Goal: Task Accomplishment & Management: Manage account settings

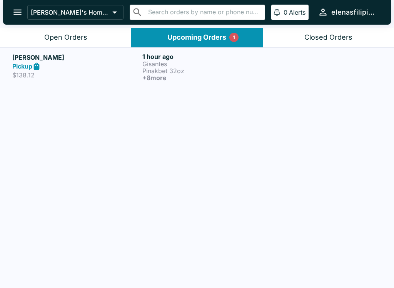
click at [74, 31] on button "Open Orders" at bounding box center [65, 38] width 131 height 20
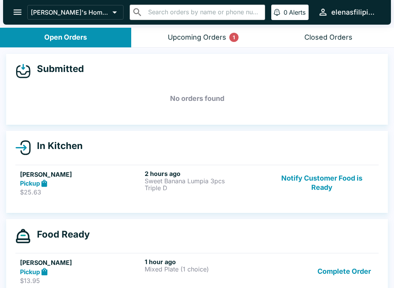
click at [338, 187] on button "Notify Customer Food is Ready" at bounding box center [322, 183] width 104 height 27
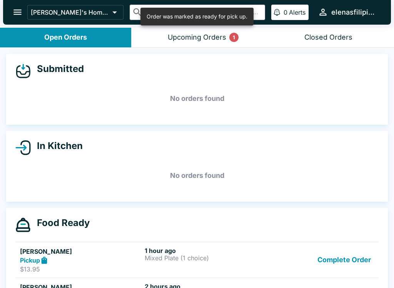
click at [328, 260] on button "Complete Order" at bounding box center [344, 260] width 60 height 27
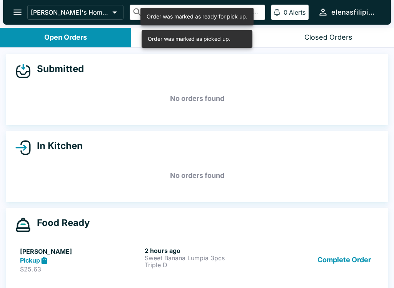
click at [340, 261] on button "Complete Order" at bounding box center [344, 260] width 60 height 27
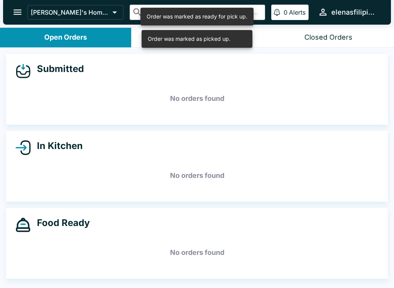
click at [126, 81] on div "Submitted No orders found" at bounding box center [197, 89] width 382 height 71
click at [13, 7] on icon "open drawer" at bounding box center [17, 12] width 10 height 10
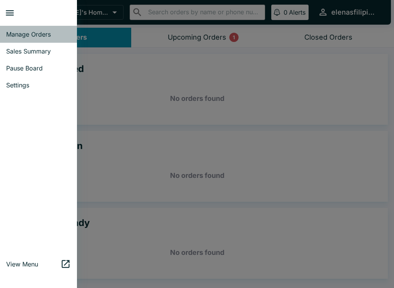
click at [41, 37] on span "Manage Orders" at bounding box center [38, 34] width 65 height 8
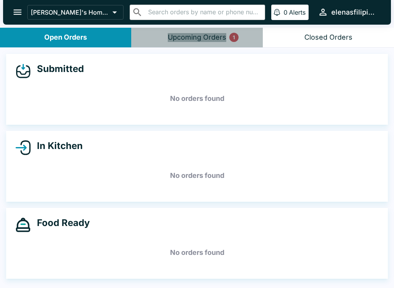
click at [207, 34] on div "Upcoming Orders 1" at bounding box center [197, 37] width 59 height 9
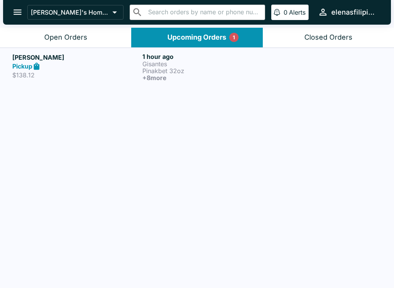
click at [164, 67] on p "Pinakbet 32oz" at bounding box center [205, 70] width 127 height 7
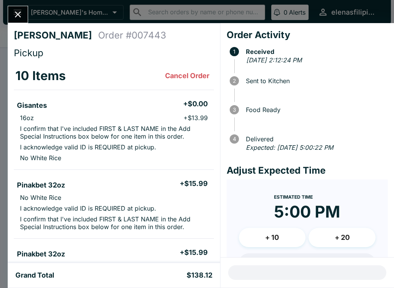
click at [16, 8] on button "Close" at bounding box center [18, 14] width 20 height 17
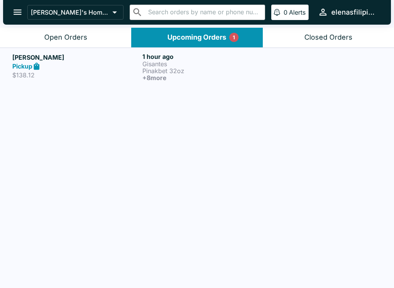
click at [59, 37] on div "Open Orders" at bounding box center [65, 37] width 43 height 9
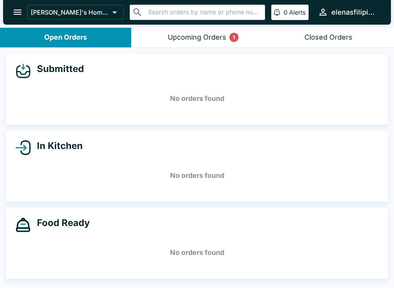
click at [20, 6] on button "open drawer" at bounding box center [18, 12] width 20 height 20
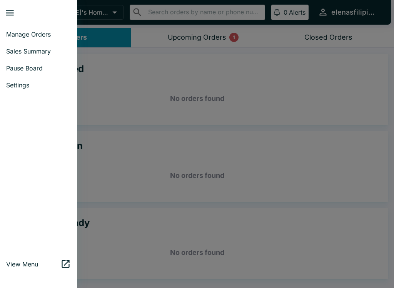
click at [35, 65] on span "Pause Board" at bounding box center [38, 68] width 65 height 8
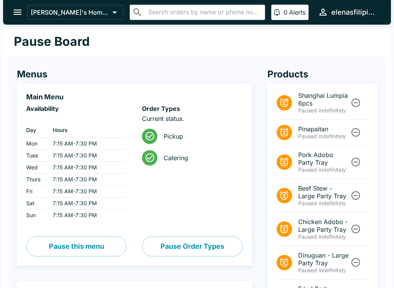
click at [26, 1] on div "[PERSON_NAME]'s Home of the Finest Filipino Foods ​ ​ 0 Alerts elenasfilipinofo…" at bounding box center [197, 12] width 388 height 25
click at [9, 18] on div "[PERSON_NAME]'s Home of the Finest Filipino Foods ​ ​ 0 Alerts elenasfilipinofo…" at bounding box center [197, 12] width 388 height 25
click at [11, 12] on button "open drawer" at bounding box center [18, 12] width 20 height 20
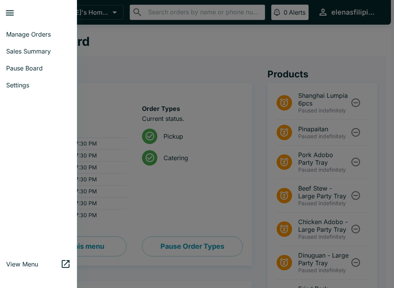
click at [29, 32] on span "Manage Orders" at bounding box center [38, 34] width 65 height 8
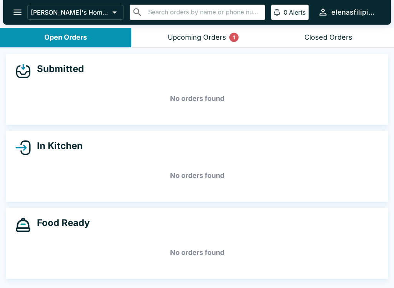
click at [11, 0] on div "[PERSON_NAME]'s Home of the Finest Filipino Foods ​ ​ 0 Alerts elenasfilipinofo…" at bounding box center [197, 12] width 388 height 25
click at [18, 29] on button "Open Orders" at bounding box center [65, 38] width 131 height 20
click at [14, 3] on button "open drawer" at bounding box center [18, 12] width 20 height 20
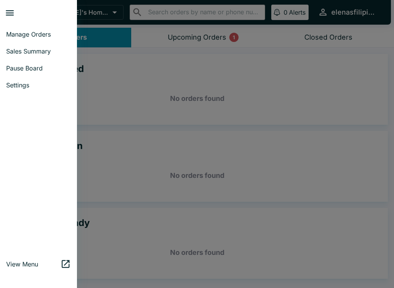
click at [25, 47] on link "Sales Summary" at bounding box center [38, 51] width 77 height 17
select select "03:00"
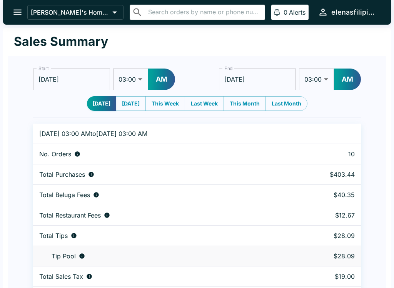
scroll to position [23, 0]
